Goal: Information Seeking & Learning: Learn about a topic

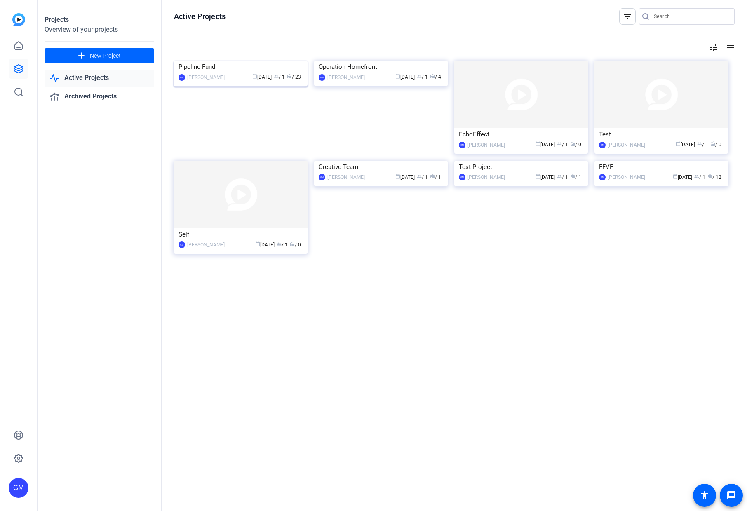
click at [226, 61] on img at bounding box center [241, 61] width 134 height 0
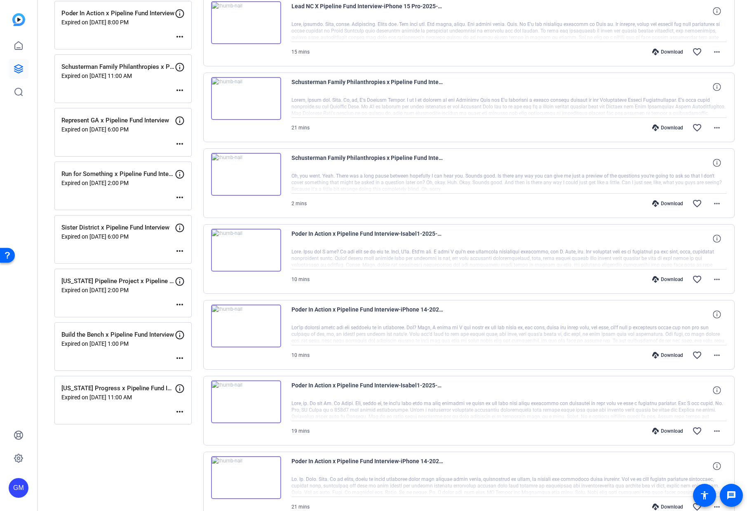
scroll to position [401, 0]
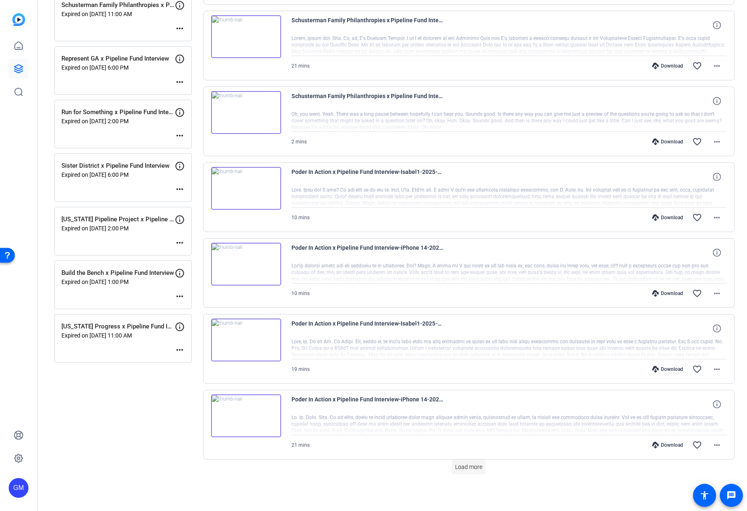
click at [465, 469] on span "Load more" at bounding box center [468, 467] width 27 height 9
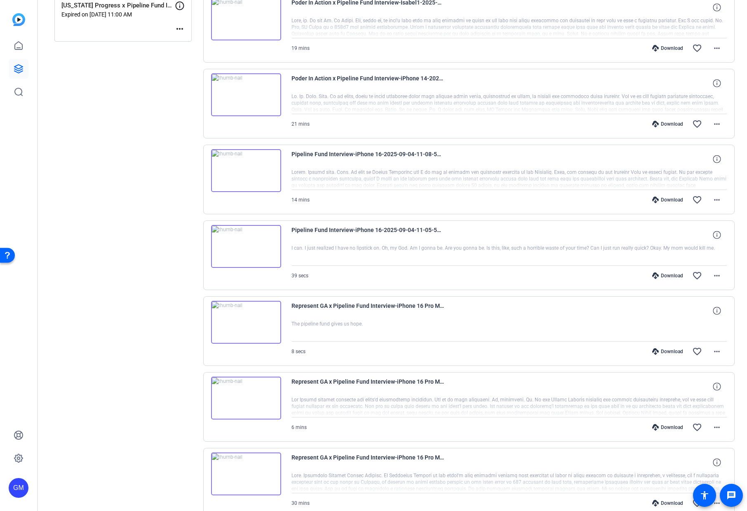
scroll to position [776, 0]
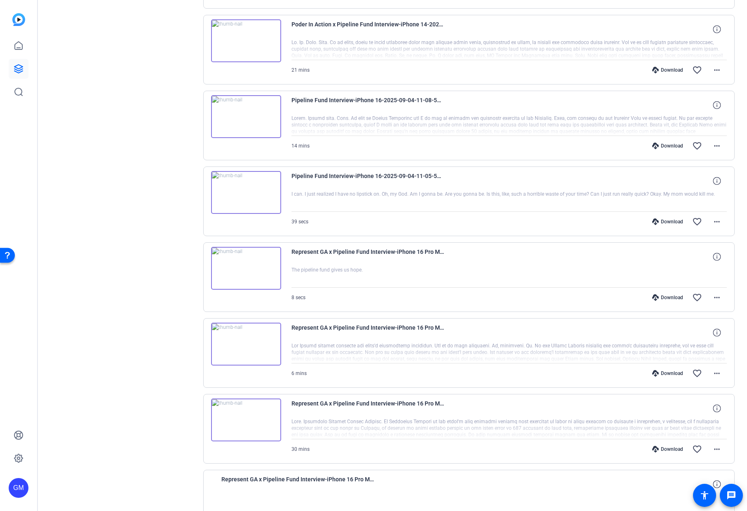
click at [528, 344] on div at bounding box center [509, 352] width 436 height 21
click at [712, 375] on mat-icon "more_horiz" at bounding box center [717, 373] width 10 height 10
click at [389, 350] on div at bounding box center [373, 255] width 747 height 511
click at [410, 421] on div at bounding box center [509, 428] width 436 height 21
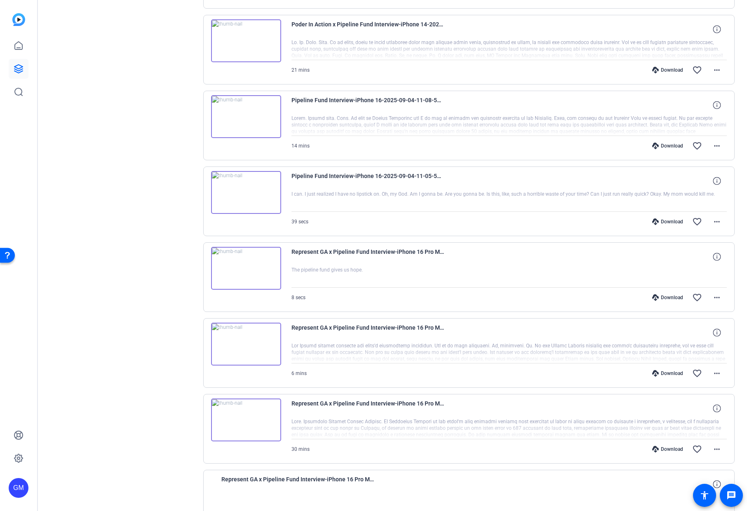
click at [274, 429] on img at bounding box center [246, 419] width 70 height 43
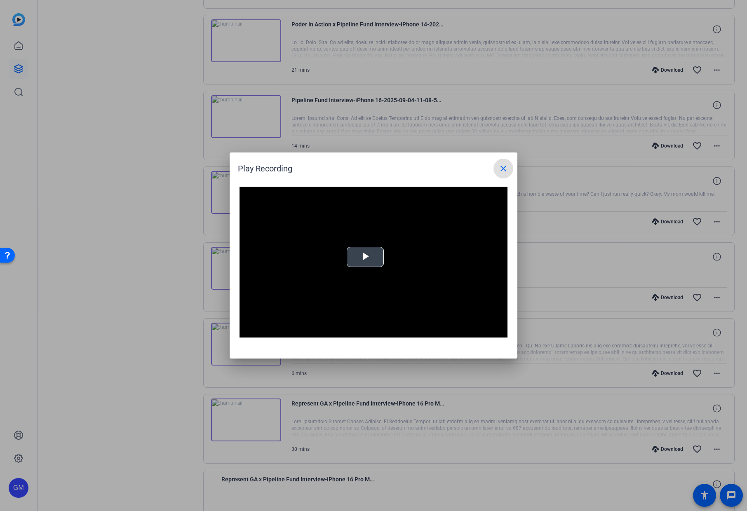
click at [365, 257] on span "Video Player" at bounding box center [365, 257] width 0 height 0
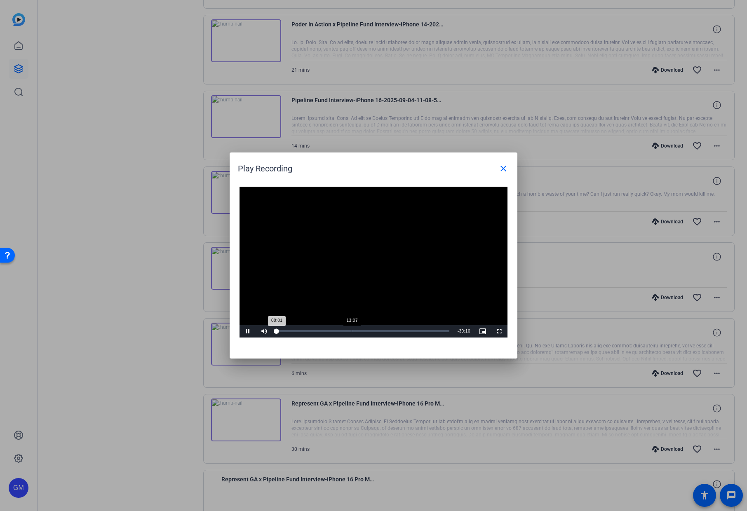
click at [351, 328] on div "Loaded : 0% 13:07 00:01" at bounding box center [362, 331] width 181 height 12
click at [499, 172] on mat-icon "close" at bounding box center [503, 169] width 10 height 10
